Goal: Information Seeking & Learning: Learn about a topic

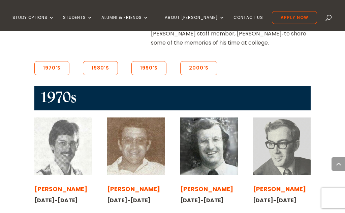
scroll to position [540, 0]
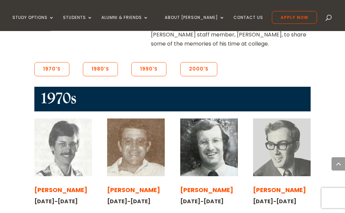
click at [298, 119] on img at bounding box center [282, 148] width 58 height 58
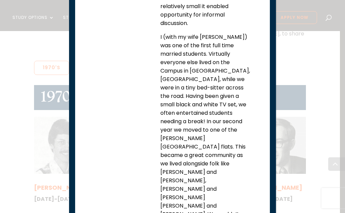
scroll to position [426, 0]
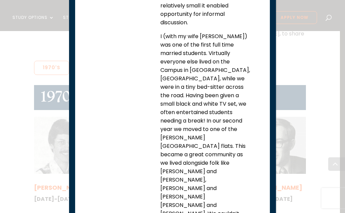
click at [130, 71] on div "[PERSON_NAME] in [DATE] as a third-year student [PERSON_NAME] [DATE]-[DATE] I w…" at bounding box center [173, 94] width 156 height 866
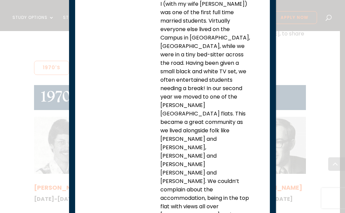
scroll to position [463, 0]
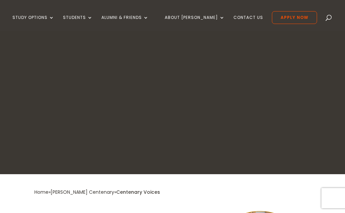
scroll to position [541, 0]
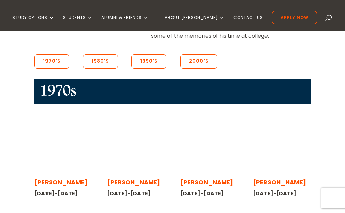
click at [259, 118] on div "[PERSON_NAME] [DATE]-[DATE]" at bounding box center [282, 155] width 58 height 88
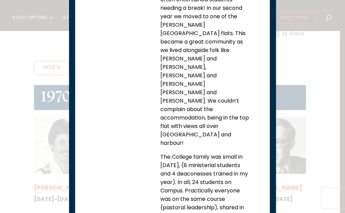
scroll to position [629, 0]
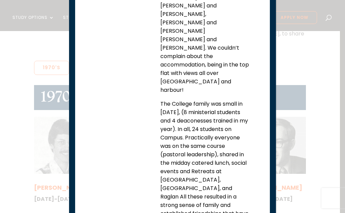
scroll to position [681, 0]
click at [246, 127] on p "The College family was small in [DATE], (8 ministerial students and 4 deaconess…" at bounding box center [206, 195] width 90 height 191
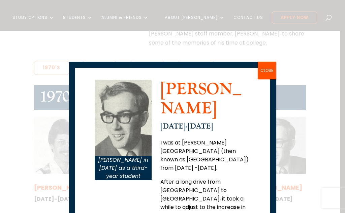
scroll to position [100, 0]
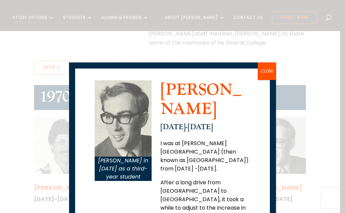
click at [272, 75] on button "CLOSE" at bounding box center [267, 71] width 18 height 18
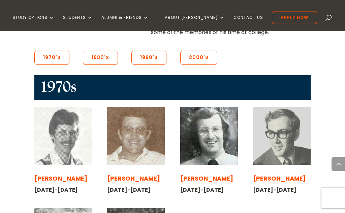
scroll to position [552, 0]
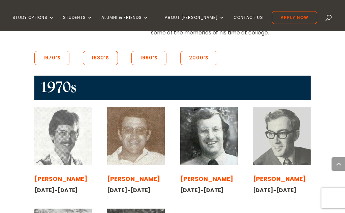
click at [148, 107] on img at bounding box center [136, 136] width 58 height 58
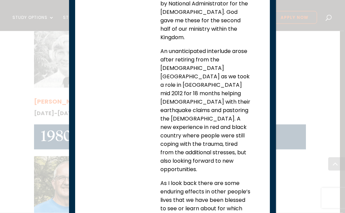
scroll to position [725, 0]
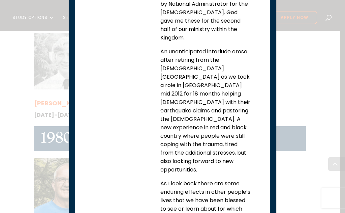
click at [20, 127] on div "Kelvyn and [PERSON_NAME] The 1974 year group [PERSON_NAME] [DATE]-[DATE] The fi…" at bounding box center [172, 106] width 345 height 213
click at [37, 165] on div "Kelvyn and [PERSON_NAME] The 1974 year group [PERSON_NAME] [DATE]-[DATE] The fi…" at bounding box center [172, 106] width 345 height 213
click at [55, 96] on div "Kelvyn and [PERSON_NAME] The 1974 year group [PERSON_NAME] [DATE]-[DATE] The fi…" at bounding box center [172, 106] width 345 height 213
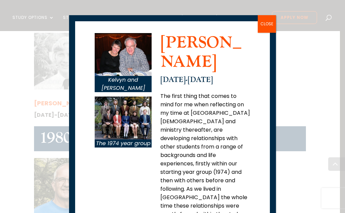
scroll to position [59, 0]
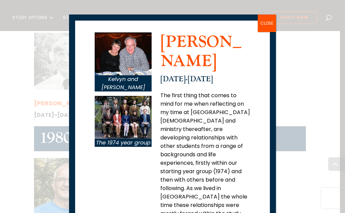
click at [268, 25] on button "CLOSE" at bounding box center [267, 24] width 18 height 18
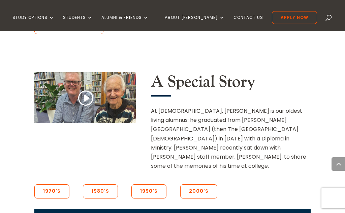
scroll to position [450, 0]
